Goal: Information Seeking & Learning: Find specific fact

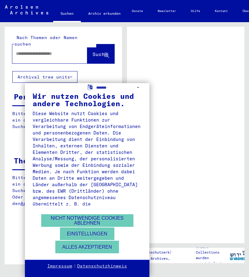
click at [105, 247] on button "Alles akzeptieren" at bounding box center [87, 247] width 64 height 13
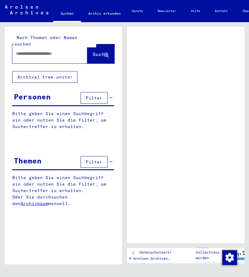
click at [52, 50] on input "text" at bounding box center [44, 53] width 57 height 6
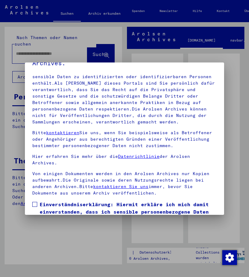
scroll to position [22, 0]
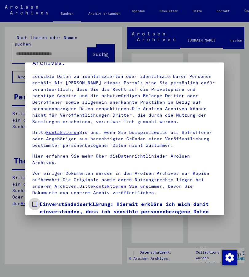
click at [36, 201] on span at bounding box center [34, 203] width 5 height 5
click at [237, 130] on div at bounding box center [124, 138] width 249 height 277
click at [46, 52] on div at bounding box center [124, 138] width 249 height 277
click at [46, 48] on div at bounding box center [124, 138] width 249 height 277
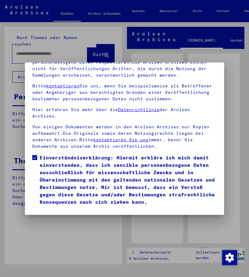
scroll to position [68, 0]
click at [61, 209] on button "Ich stimme zu" at bounding box center [55, 215] width 46 height 12
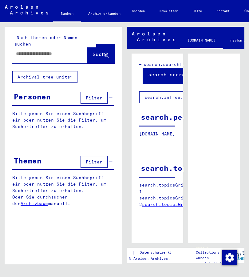
click at [55, 50] on input "text" at bounding box center [44, 53] width 57 height 6
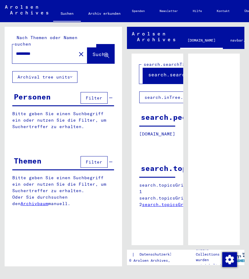
type input "*********"
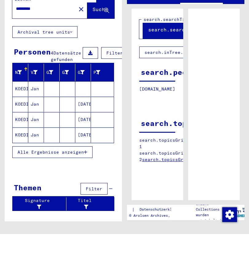
click at [19, 157] on mat-cell "KOEDIJKER" at bounding box center [21, 164] width 16 height 15
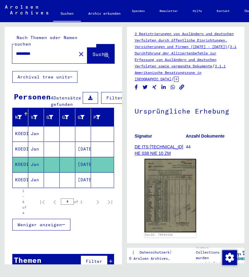
click at [161, 148] on link "DE ITS [TECHNICAL_ID] HE 038 NIE 10 ZM" at bounding box center [159, 149] width 49 height 11
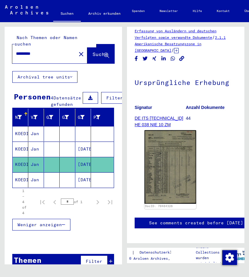
scroll to position [40, -1]
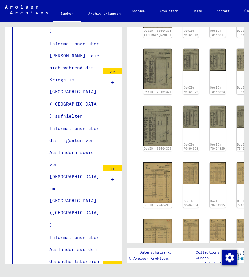
scroll to position [203, 2]
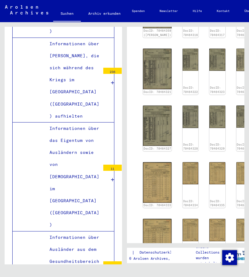
click at [183, 162] on img at bounding box center [191, 173] width 16 height 22
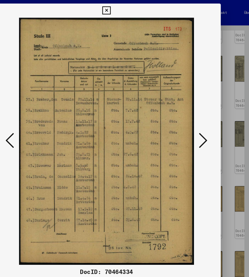
click at [205, 119] on icon at bounding box center [208, 122] width 7 height 15
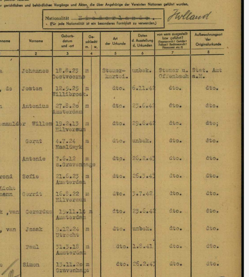
click at [205, 115] on icon at bounding box center [208, 122] width 7 height 15
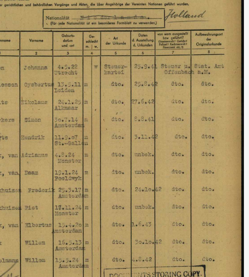
click at [205, 115] on icon at bounding box center [208, 122] width 7 height 15
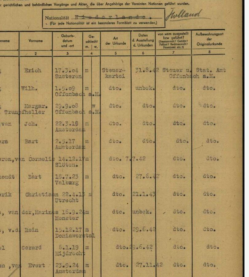
click at [205, 115] on icon at bounding box center [208, 122] width 7 height 15
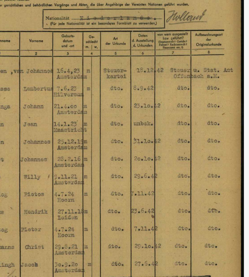
click at [205, 115] on icon at bounding box center [208, 122] width 7 height 15
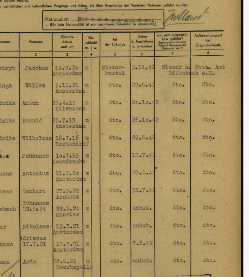
click at [205, 115] on icon at bounding box center [208, 122] width 7 height 15
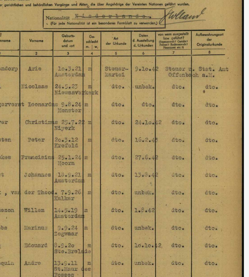
click at [205, 115] on icon at bounding box center [208, 122] width 7 height 15
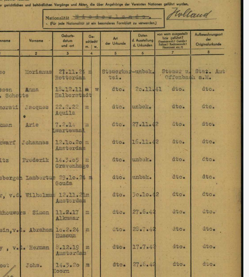
click at [205, 115] on icon at bounding box center [208, 122] width 7 height 15
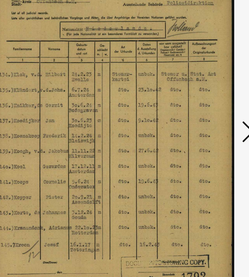
click at [205, 115] on icon at bounding box center [208, 122] width 7 height 15
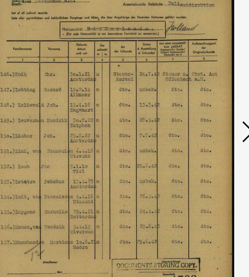
click at [205, 115] on icon at bounding box center [208, 122] width 7 height 15
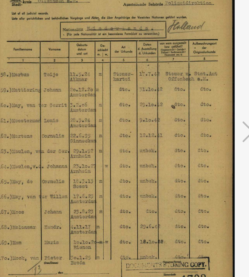
click at [205, 115] on icon at bounding box center [208, 122] width 7 height 15
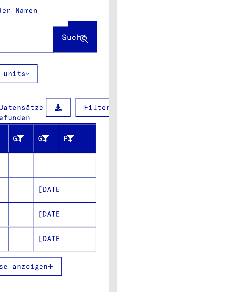
type input "********"
